Goal: Information Seeking & Learning: Learn about a topic

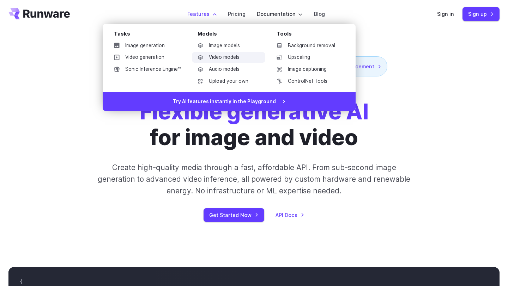
click at [223, 59] on link "Video models" at bounding box center [228, 57] width 73 height 11
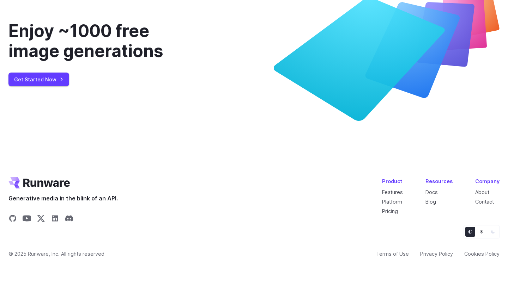
scroll to position [2684, 0]
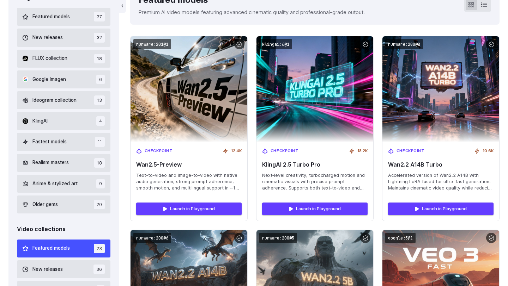
scroll to position [219, 0]
